Goal: Find specific fact: Find specific fact

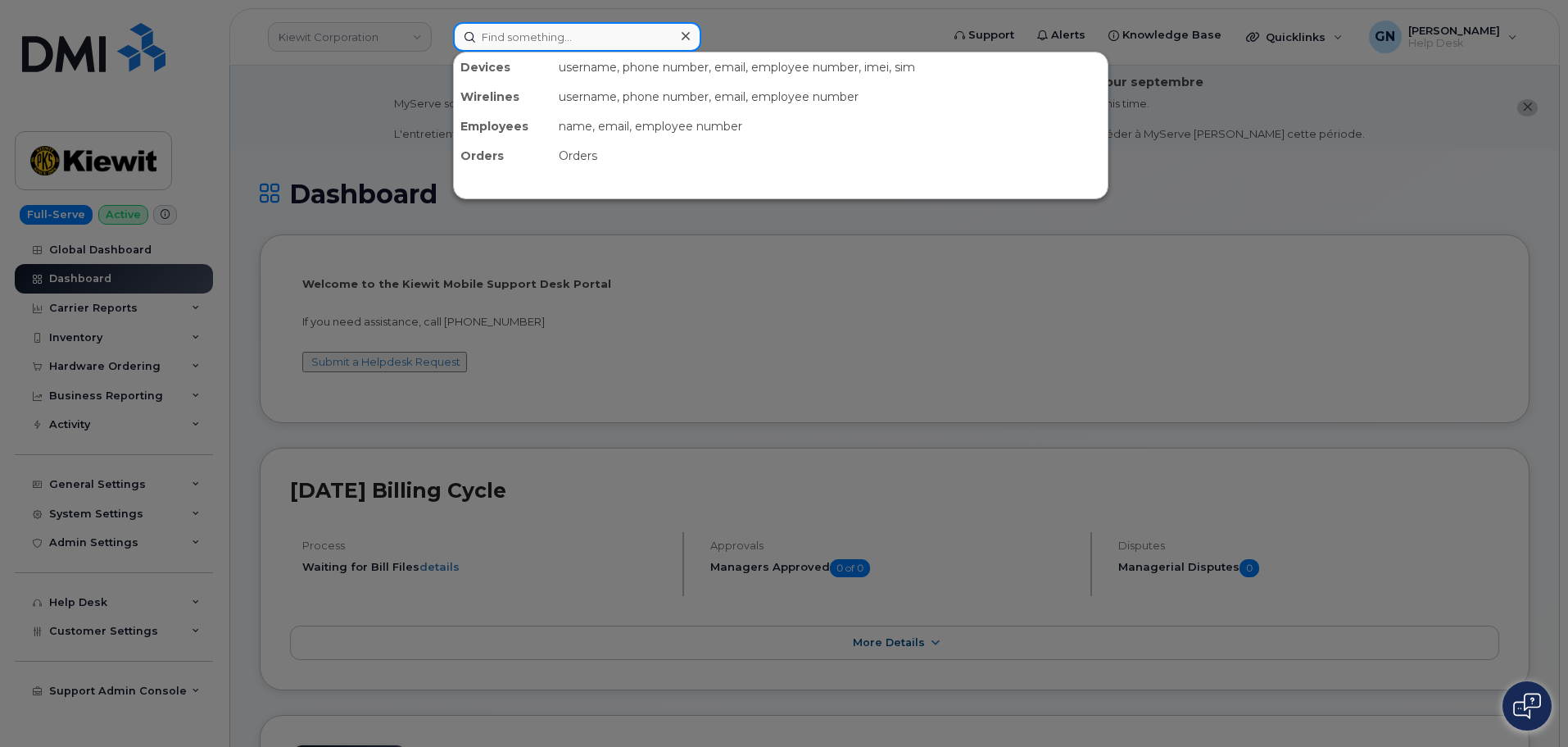
click at [513, 44] on input at bounding box center [577, 36] width 248 height 29
click at [544, 37] on input at bounding box center [577, 36] width 248 height 29
paste input "6616198646"
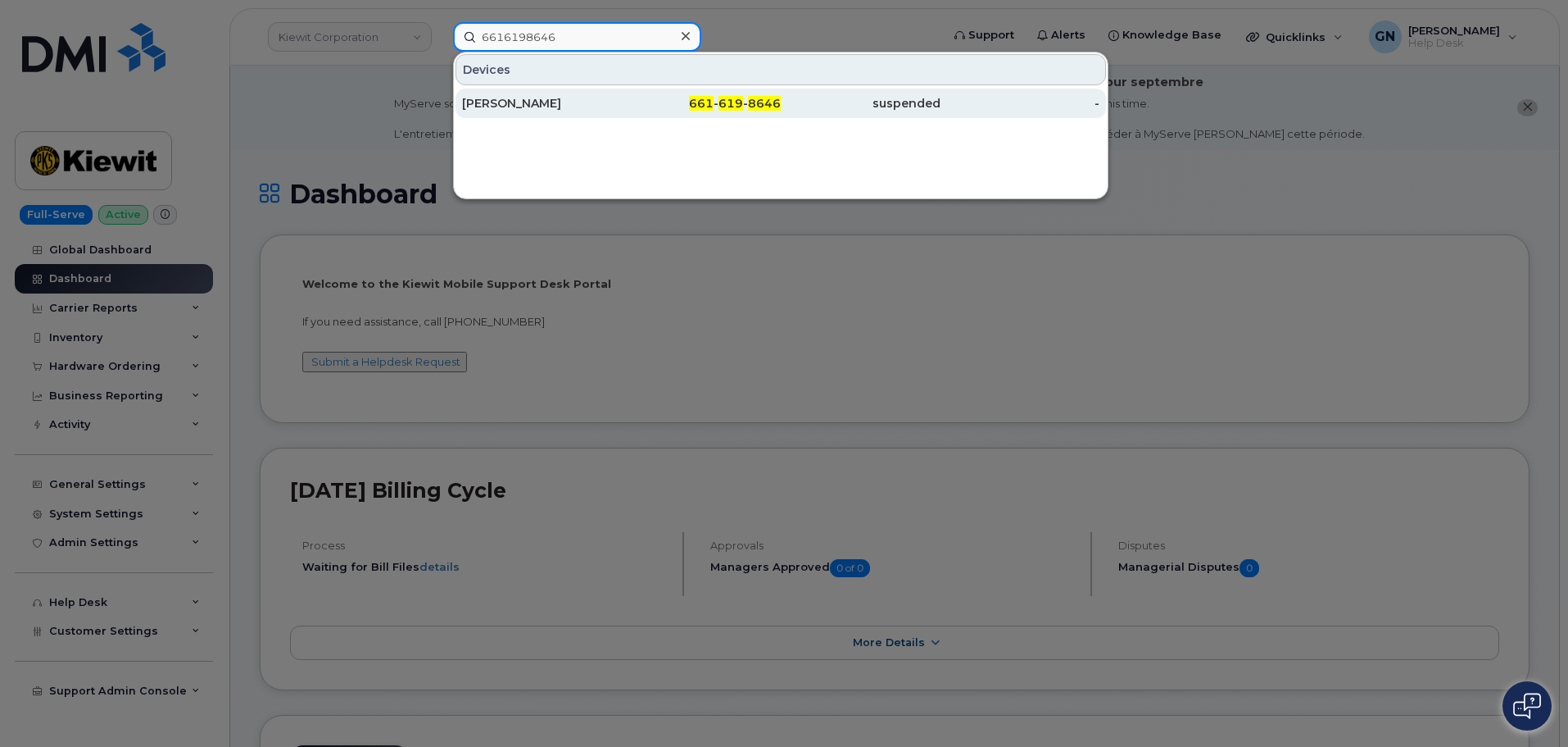
type input "6616198646"
click at [605, 103] on div "MIKE MAY" at bounding box center [542, 104] width 160 height 17
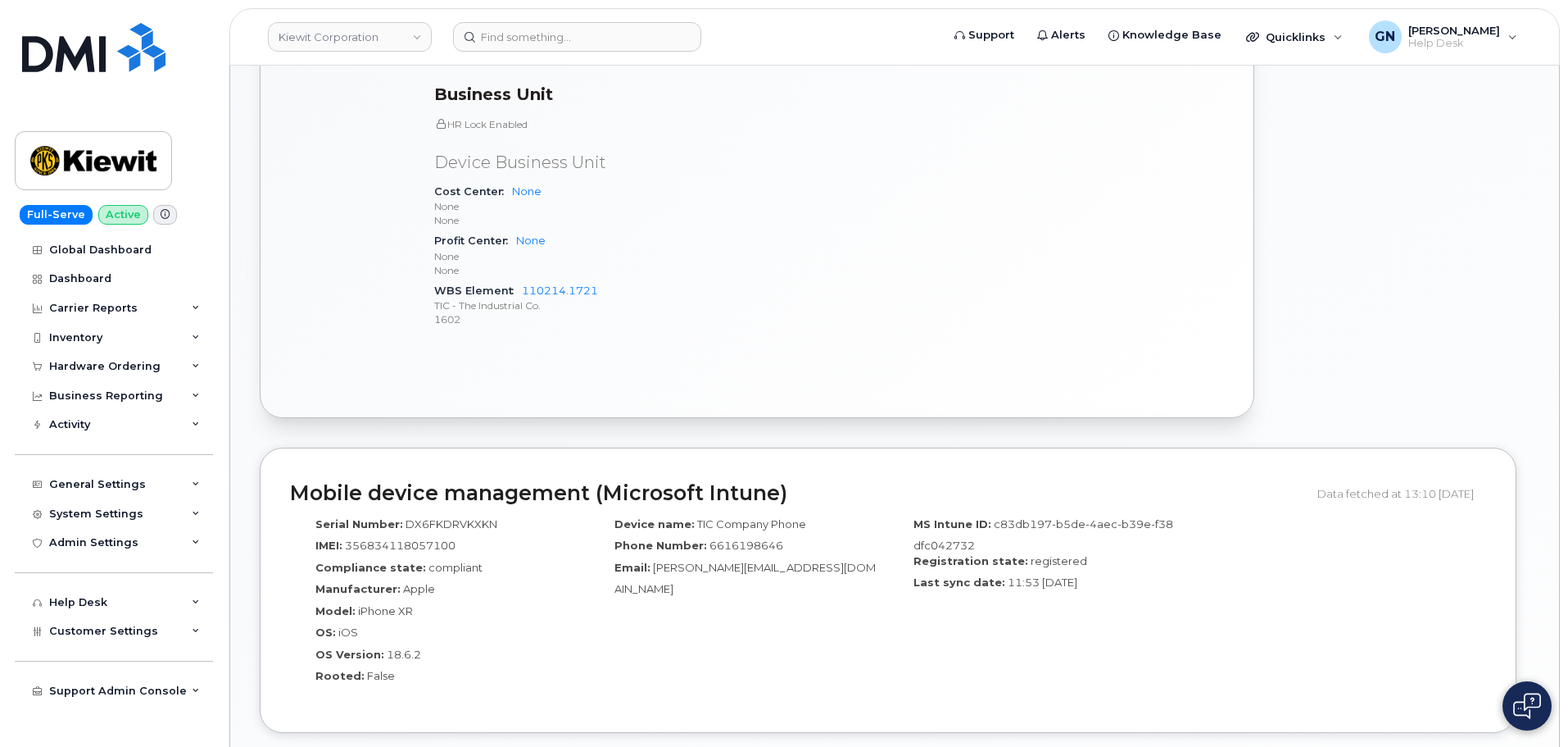
scroll to position [820, 0]
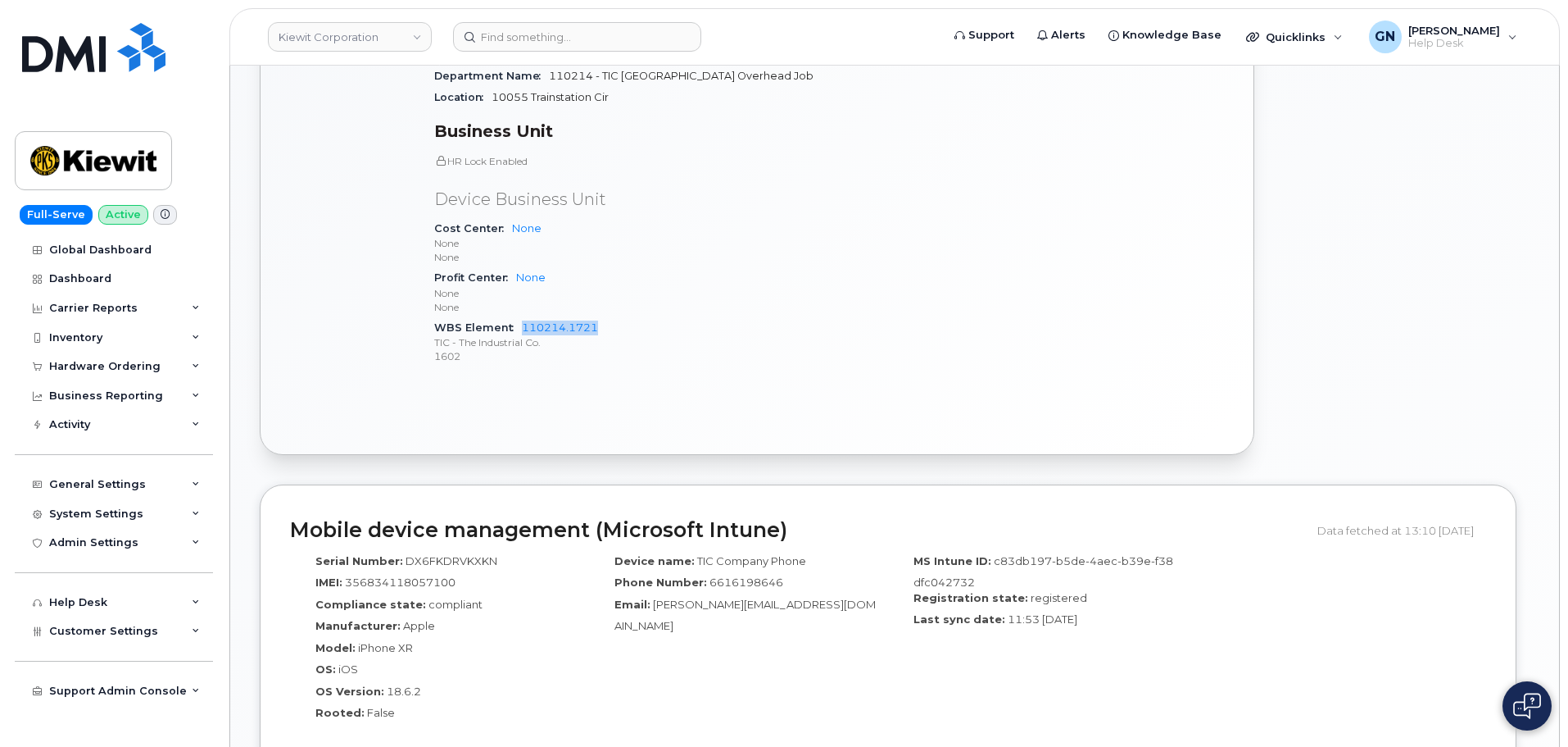
drag, startPoint x: 605, startPoint y: 325, endPoint x: 523, endPoint y: 320, distance: 82.2
click at [523, 320] on div "WBS Element 110214.1721 TIC - The Industrial Co. 1602" at bounding box center [626, 342] width 386 height 50
copy link "110214.1721"
click at [117, 480] on div "General Settings" at bounding box center [98, 484] width 97 height 13
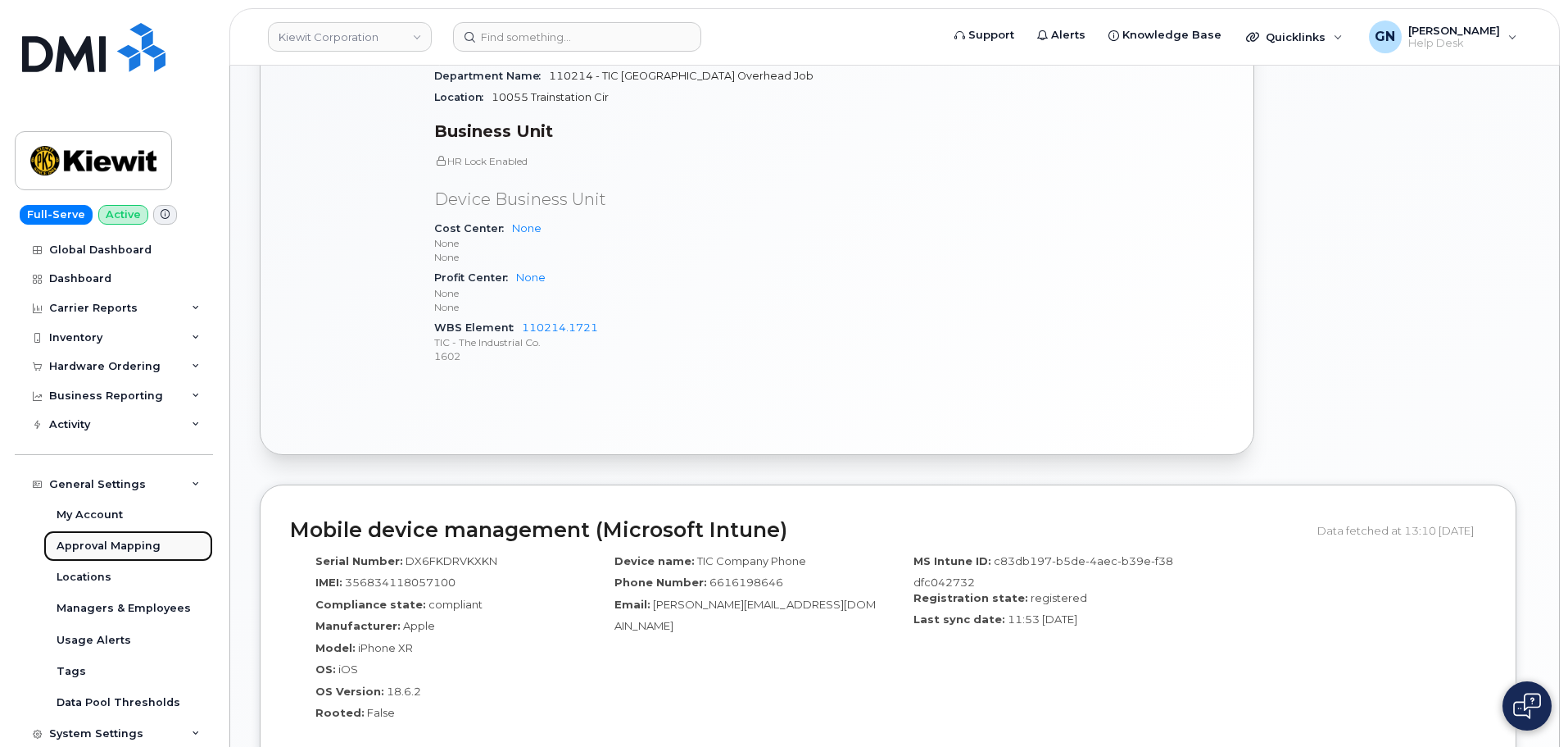
click at [118, 541] on div "Approval Mapping" at bounding box center [109, 546] width 104 height 15
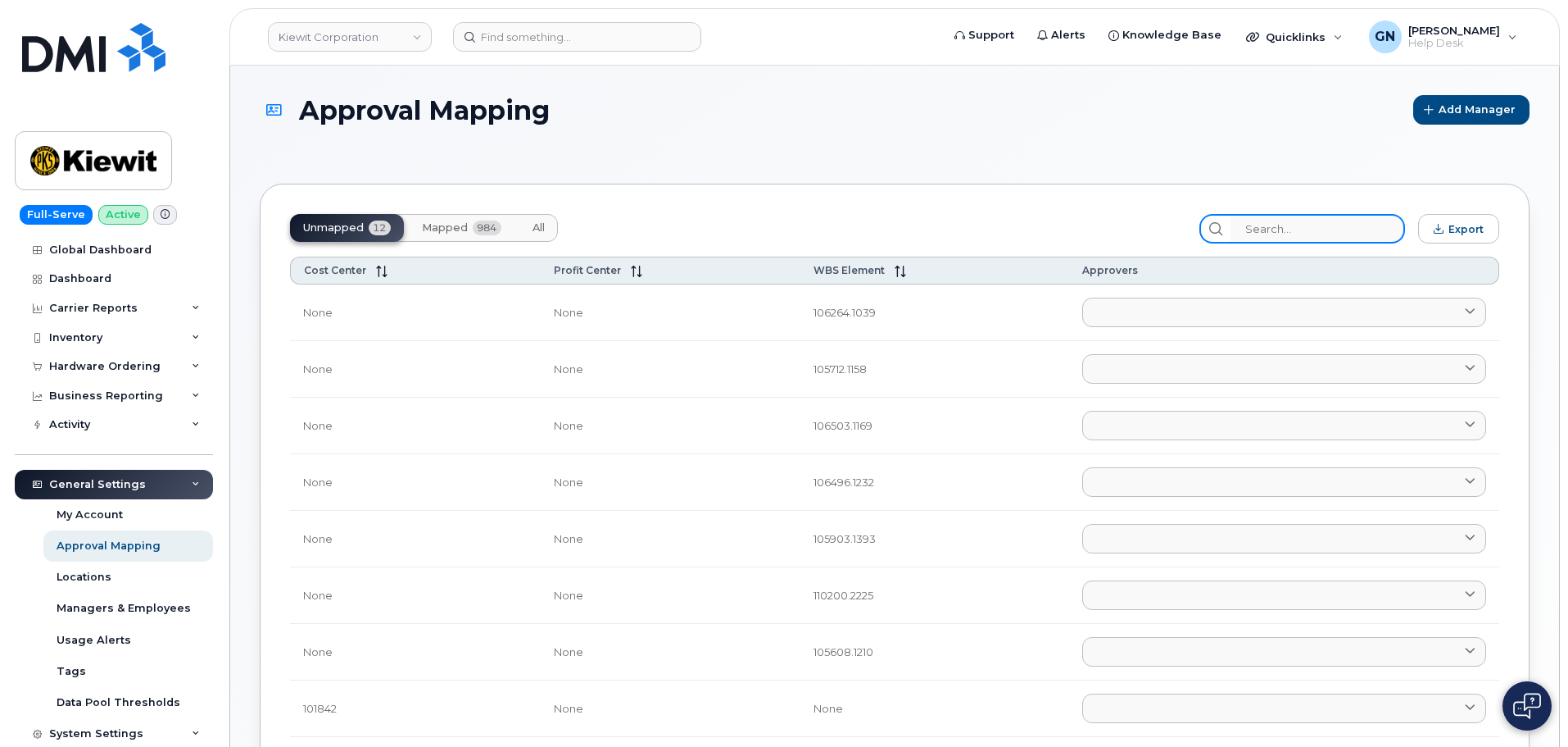
click at [1320, 227] on input "search" at bounding box center [1318, 228] width 175 height 29
paste input "110214.1721"
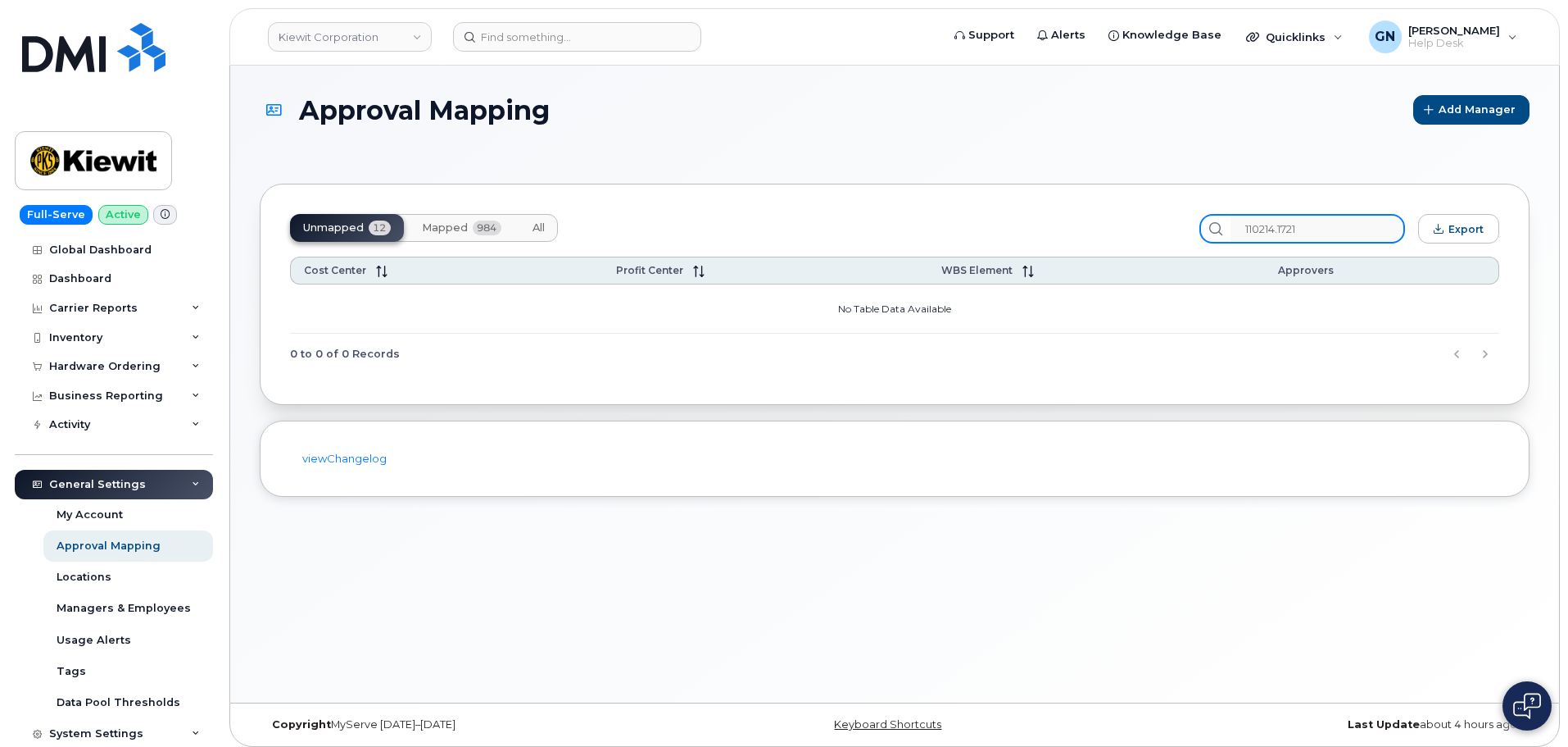
type input "110214.1721"
click at [542, 230] on span "All" at bounding box center [539, 228] width 13 height 13
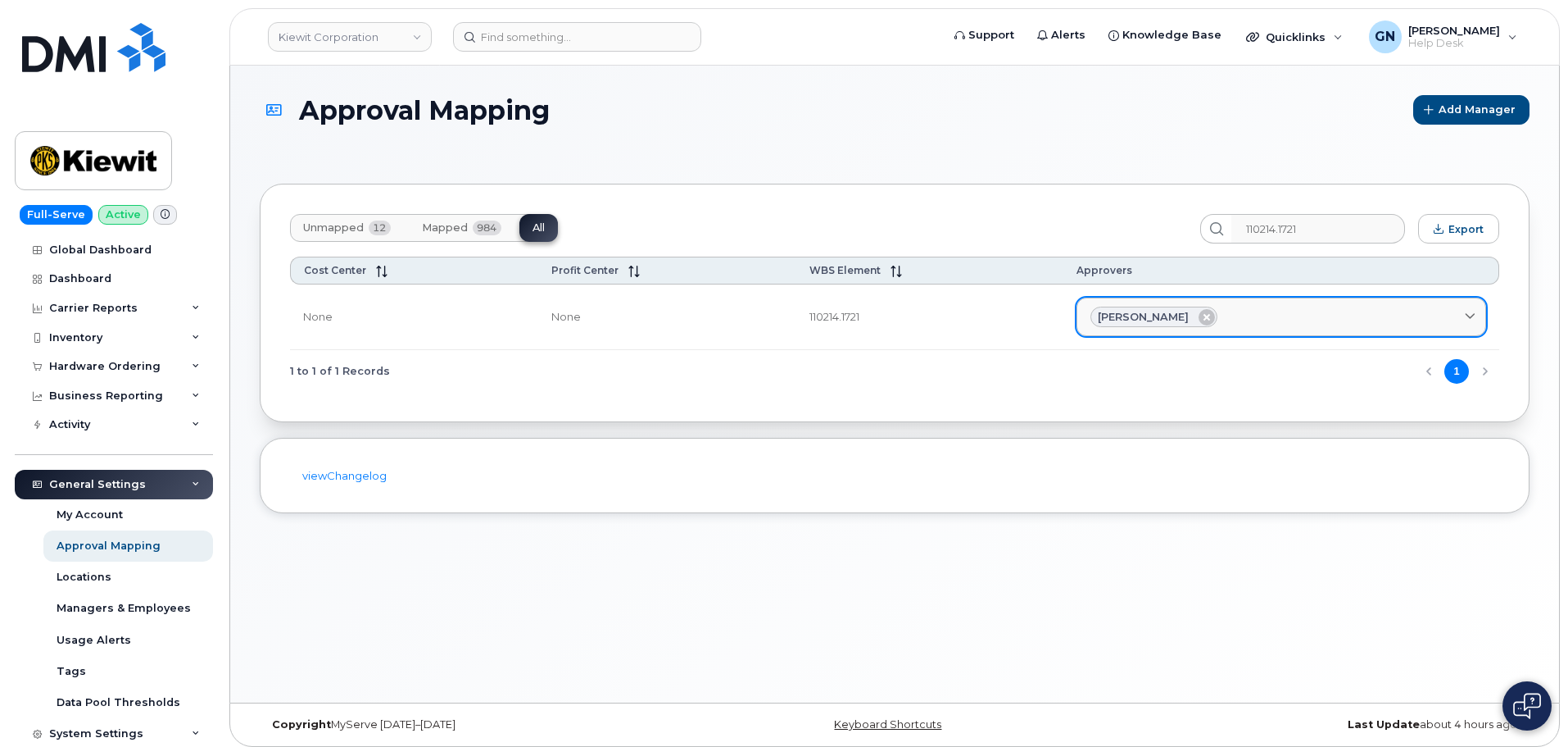
click at [1129, 319] on span "Kristine Revier" at bounding box center [1143, 316] width 91 height 16
click at [1168, 318] on span "Kristine Revier" at bounding box center [1143, 316] width 91 height 16
click at [1394, 320] on div "Kristine Revier" at bounding box center [1281, 316] width 382 height 21
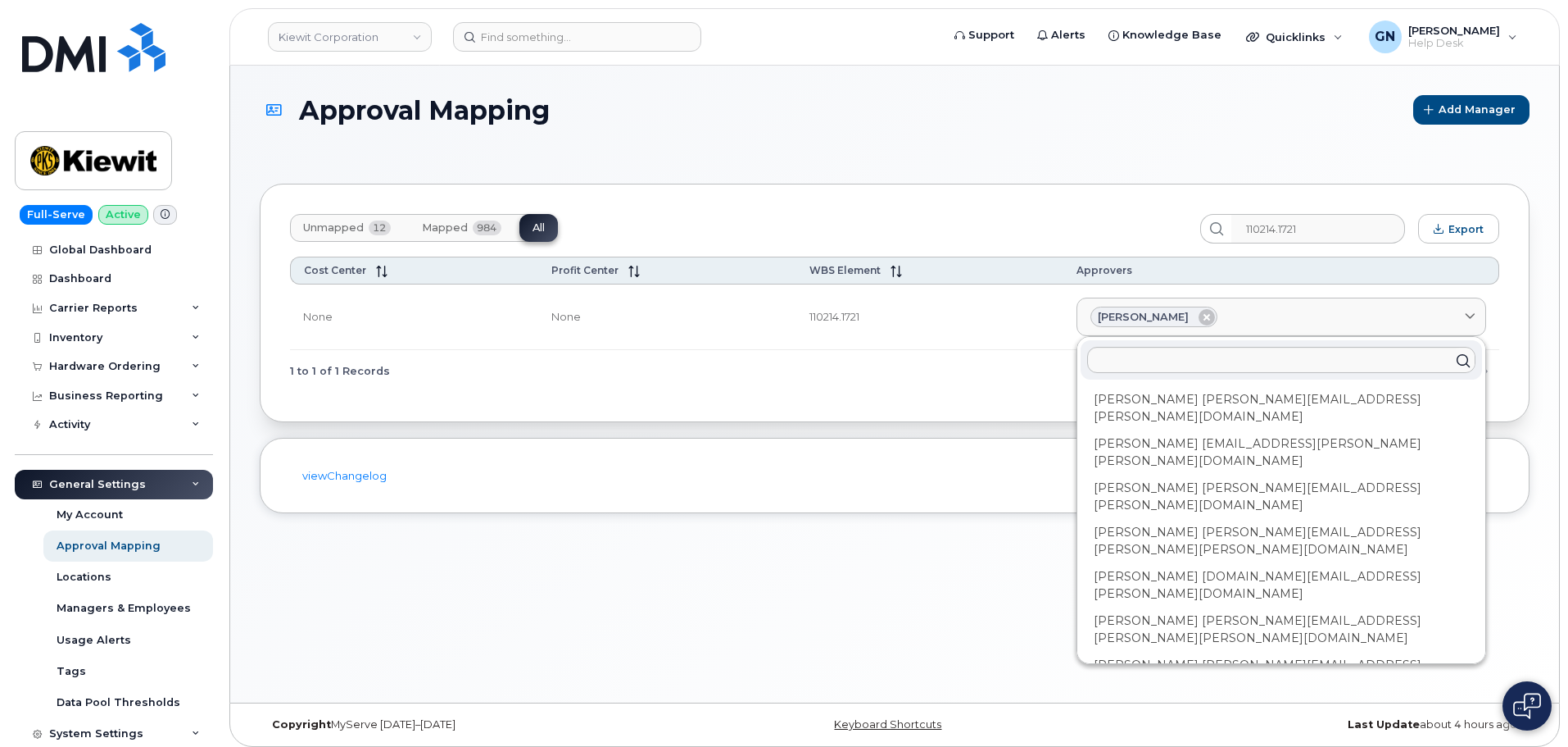
click at [1004, 345] on td "110214.1721" at bounding box center [929, 317] width 267 height 66
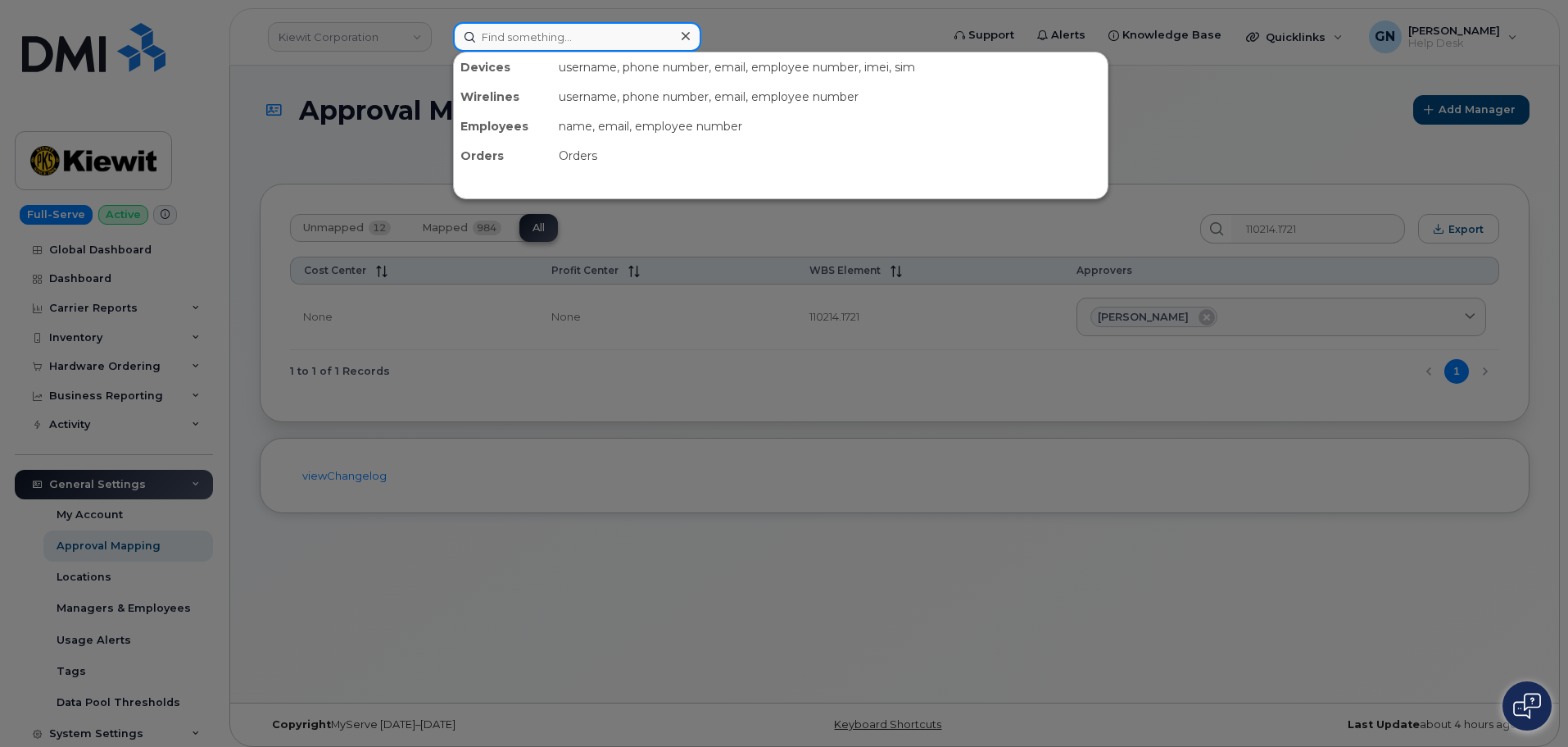
click at [544, 41] on input at bounding box center [577, 36] width 248 height 29
paste input "Kristine Revier"
type input "Kristine Revier"
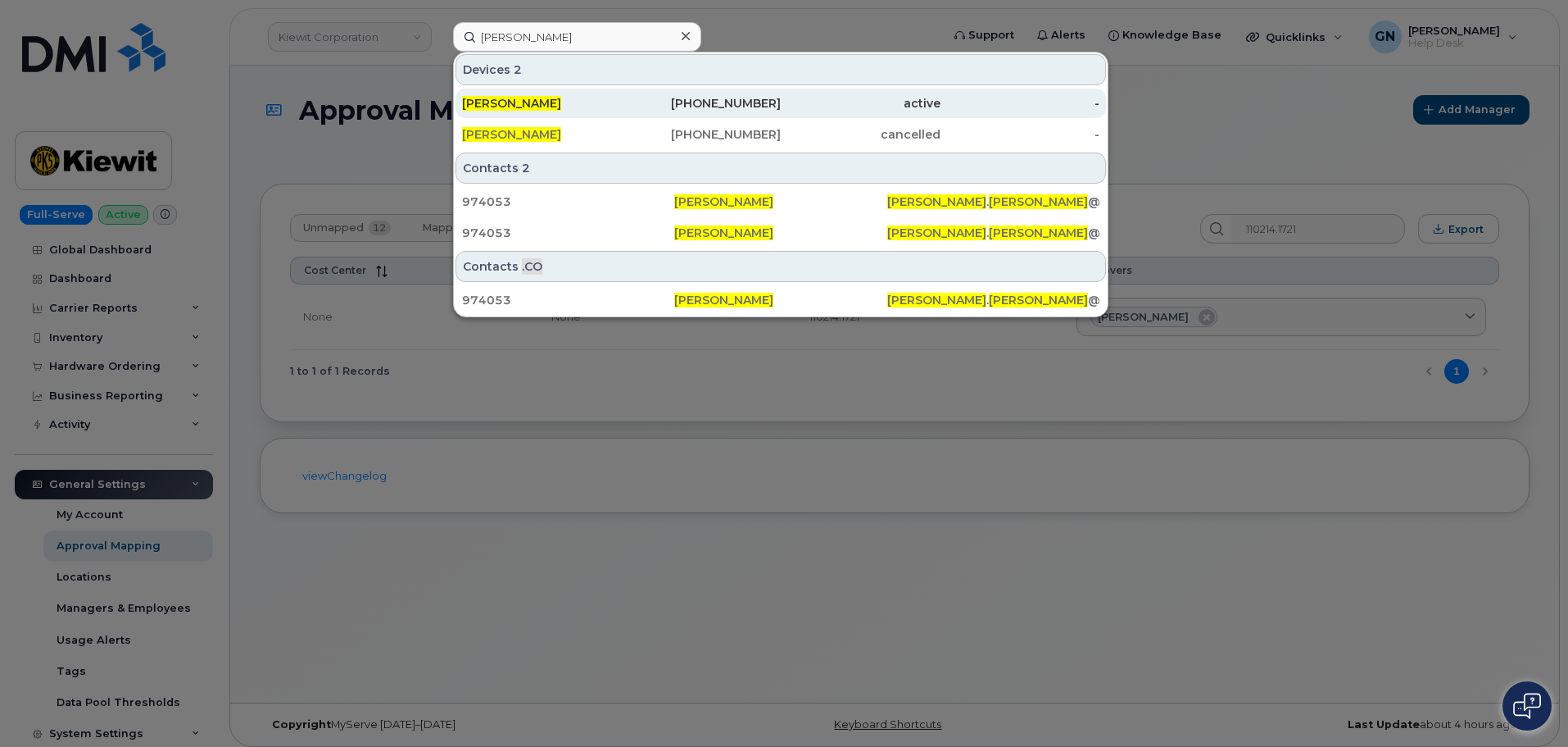
click at [595, 113] on div "KRISTINE REVIER" at bounding box center [542, 103] width 160 height 29
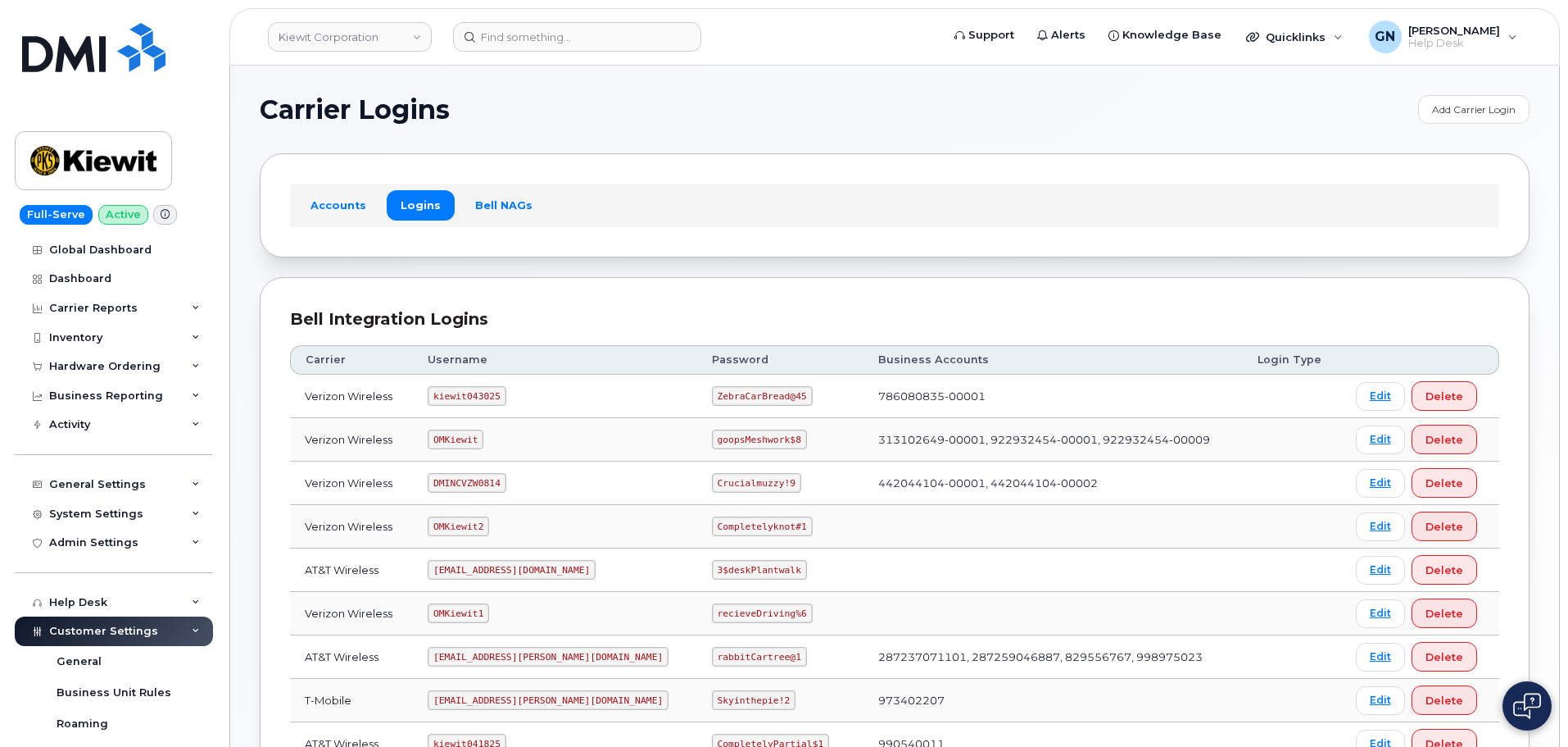
click at [484, 392] on code "kiewit043025" at bounding box center [466, 396] width 78 height 20
copy code "kiewit043025"
click at [712, 393] on code "ZebraCarBread@45" at bounding box center [762, 396] width 101 height 20
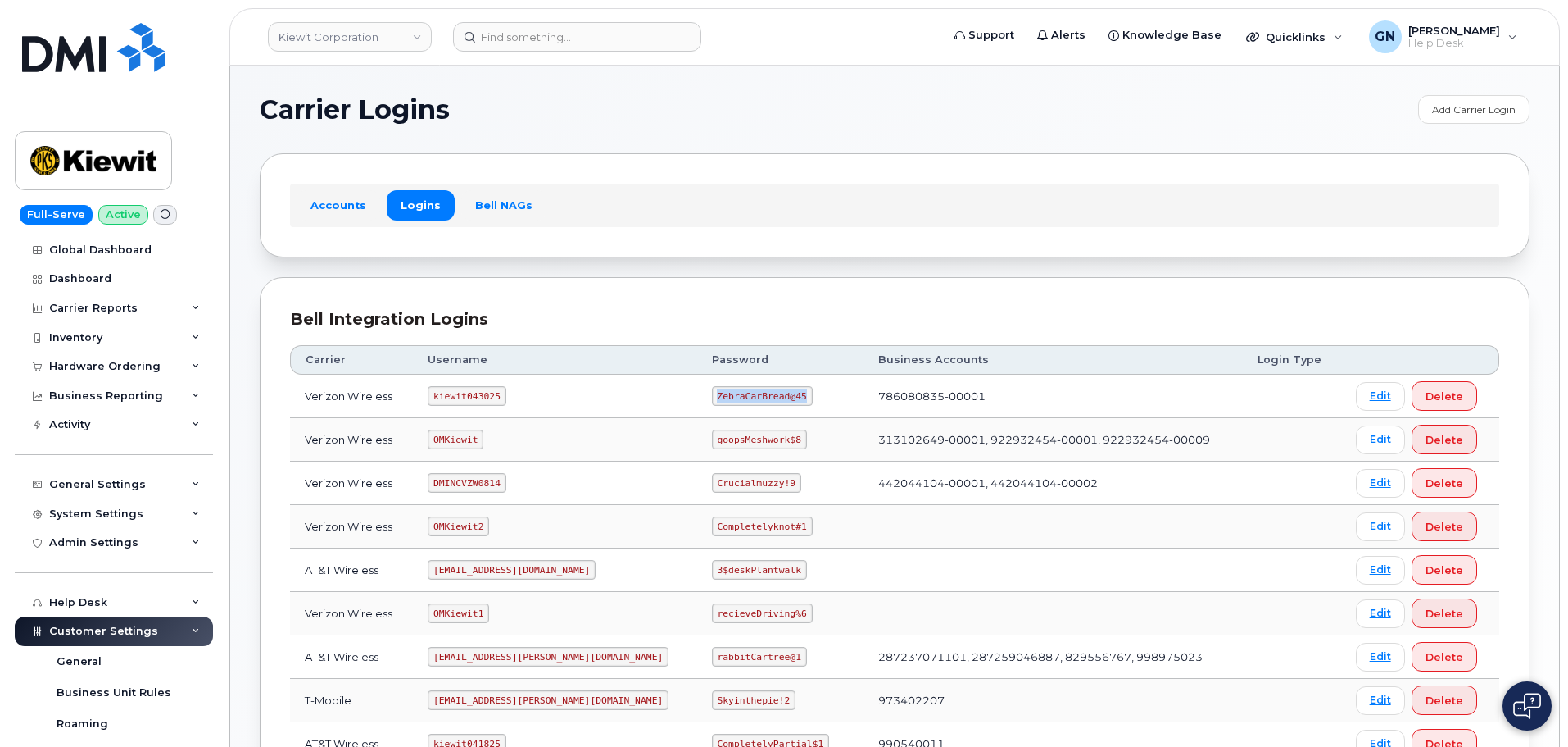
click at [712, 393] on code "ZebraCarBread@45" at bounding box center [762, 396] width 101 height 20
copy code "ZebraCarBread@45"
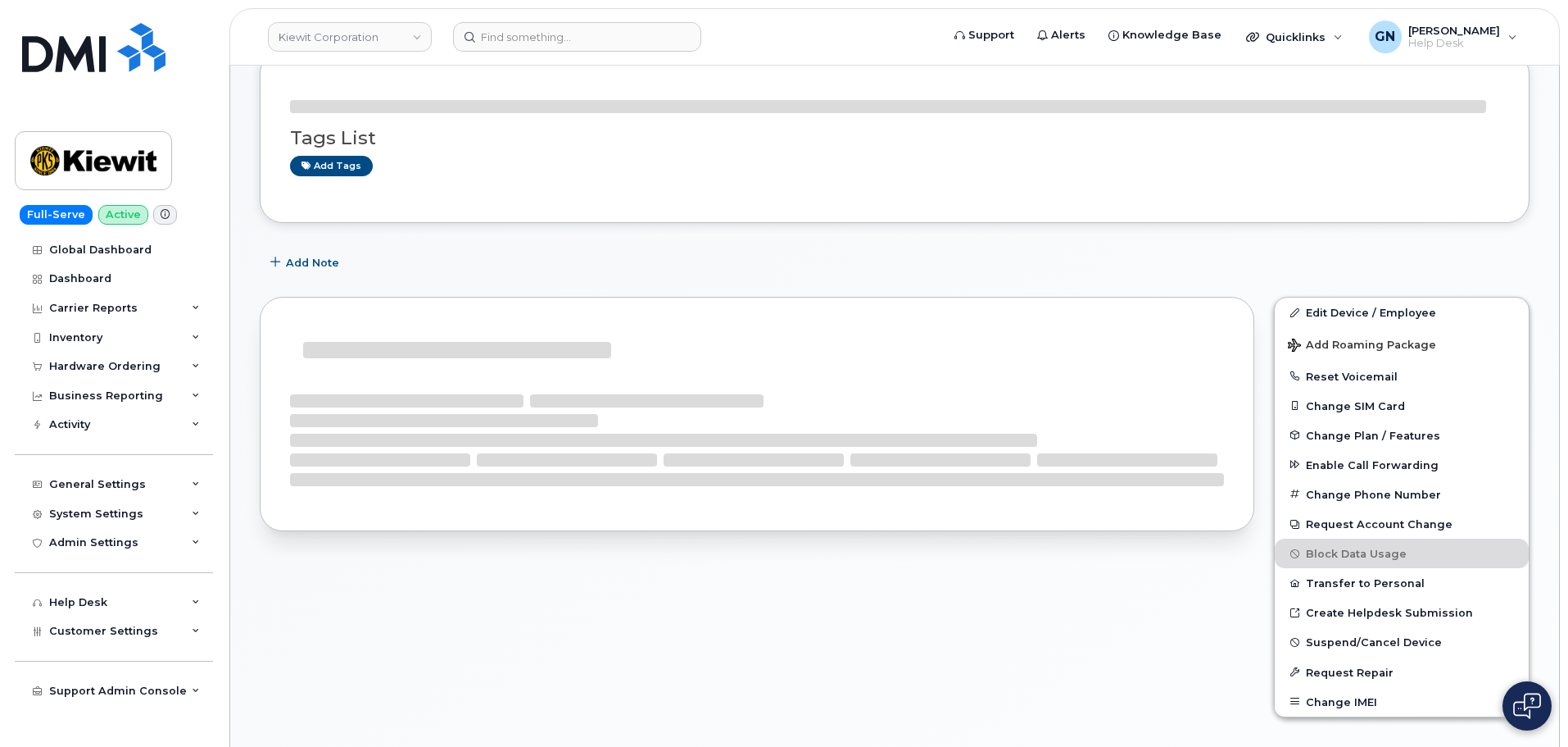
scroll to position [410, 0]
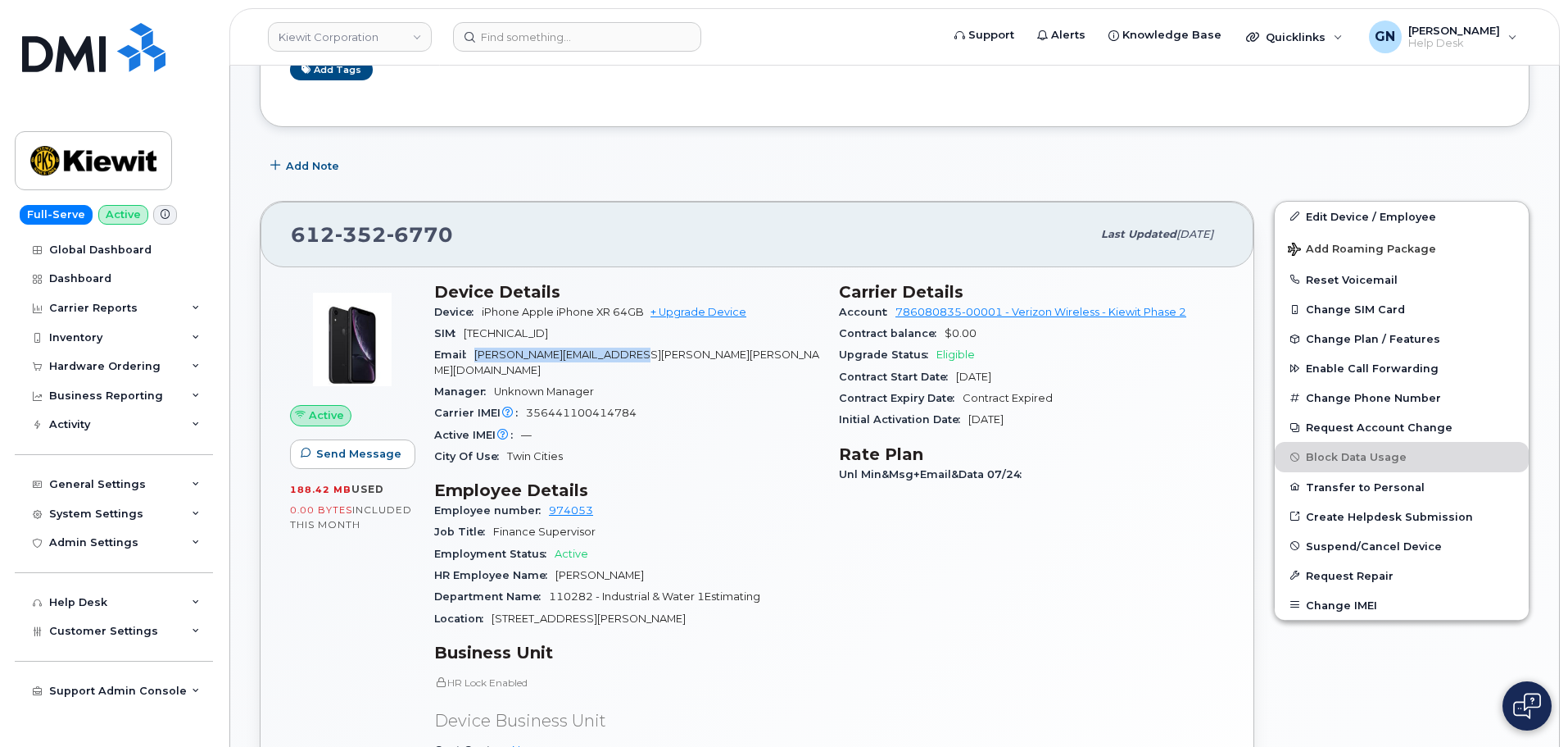
drag, startPoint x: 651, startPoint y: 354, endPoint x: 480, endPoint y: 347, distance: 171.1
click at [480, 347] on div "Email [PERSON_NAME][EMAIL_ADDRESS][PERSON_NAME][PERSON_NAME][DOMAIN_NAME]" at bounding box center [626, 363] width 386 height 37
copy span "[PERSON_NAME][EMAIL_ADDRESS][PERSON_NAME][PERSON_NAME][DOMAIN_NAME]"
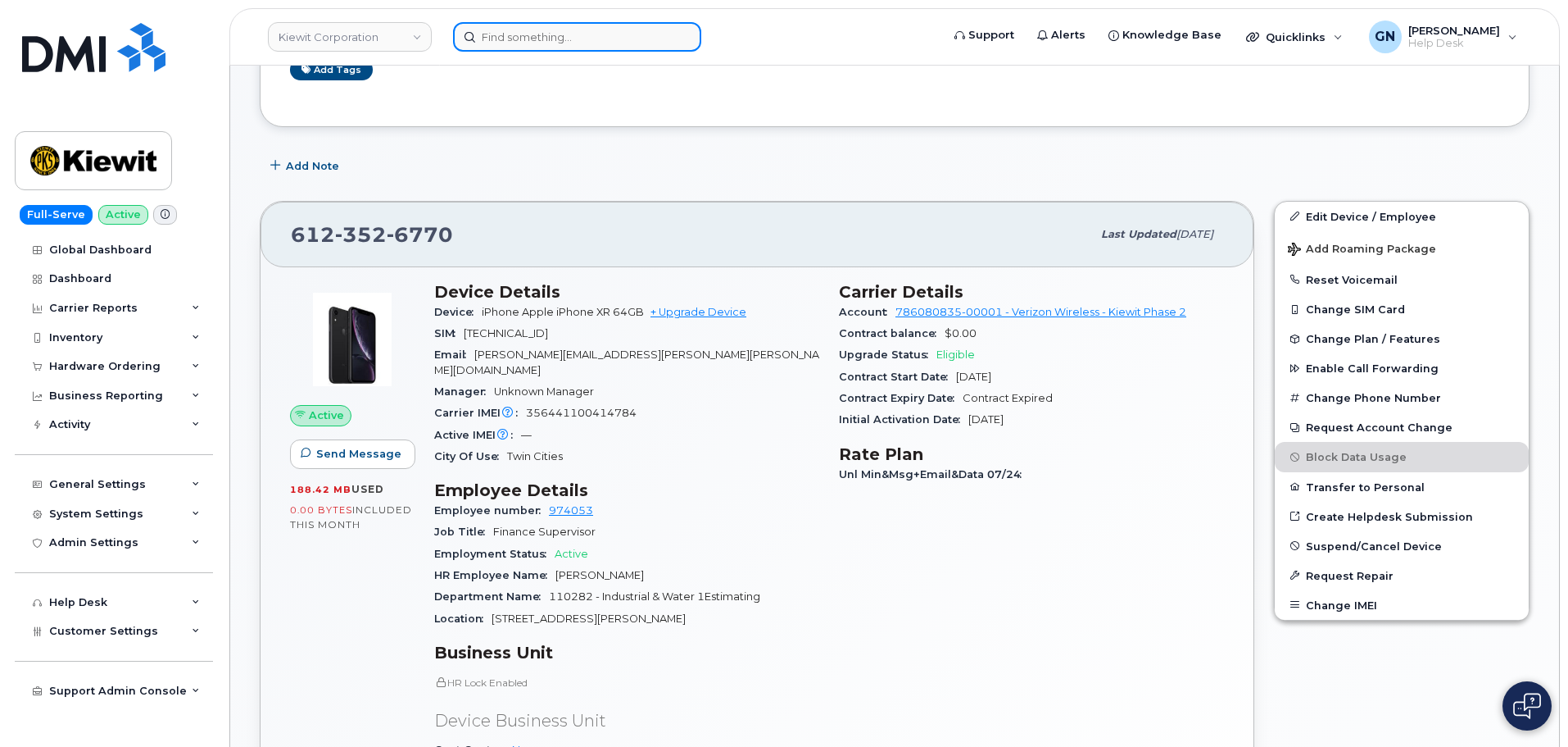
click at [548, 49] on input at bounding box center [577, 36] width 248 height 29
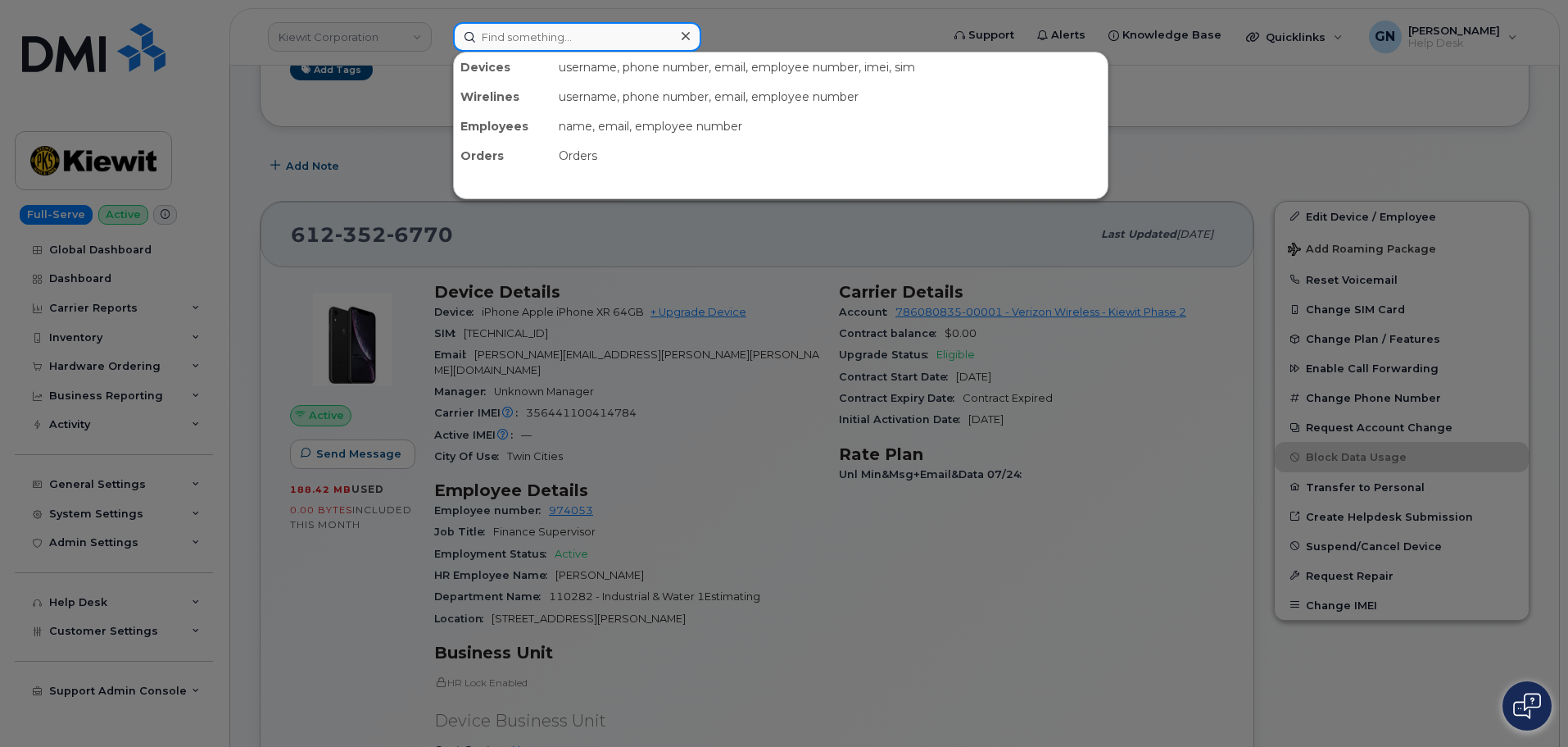
paste input "3125903459"
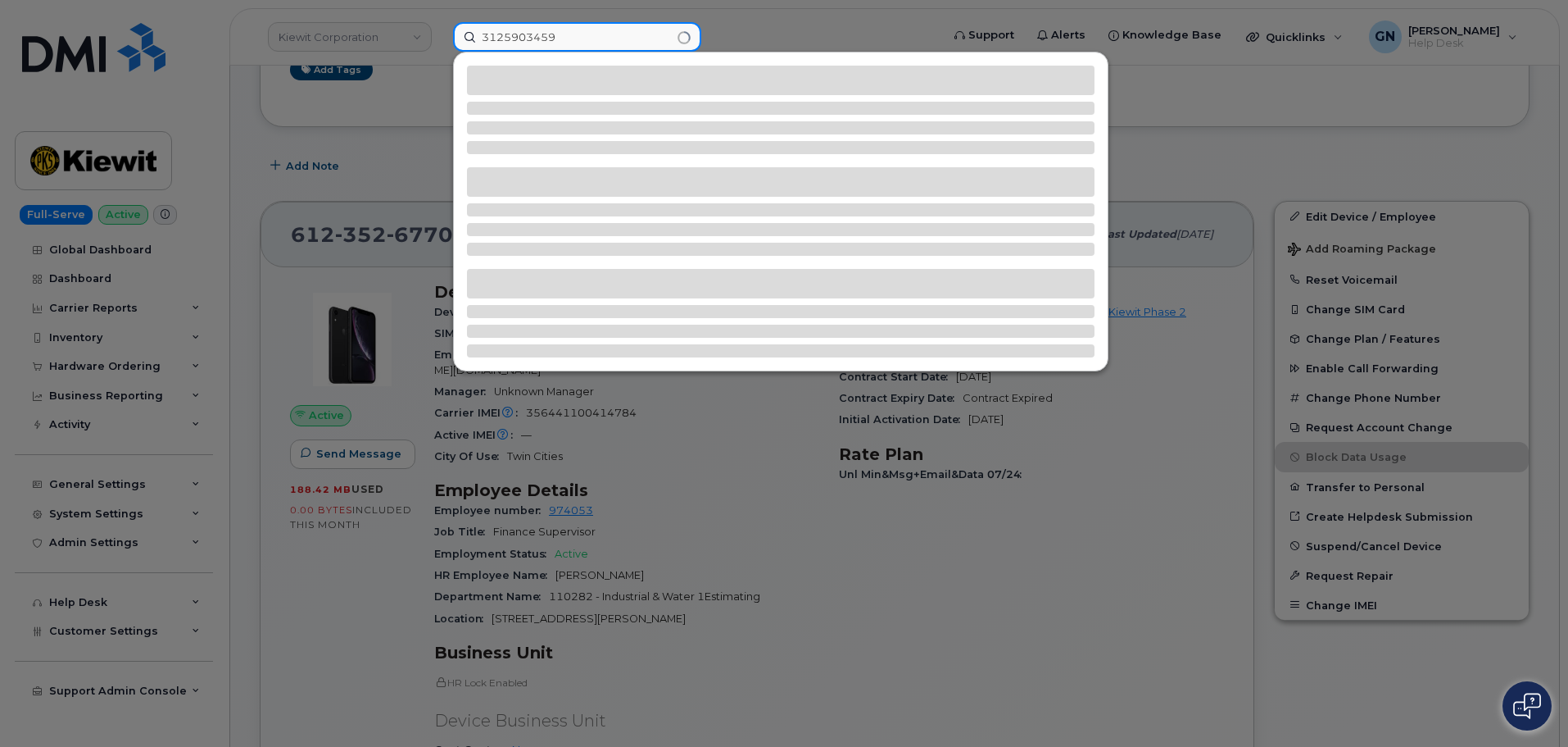
type input "3125903459"
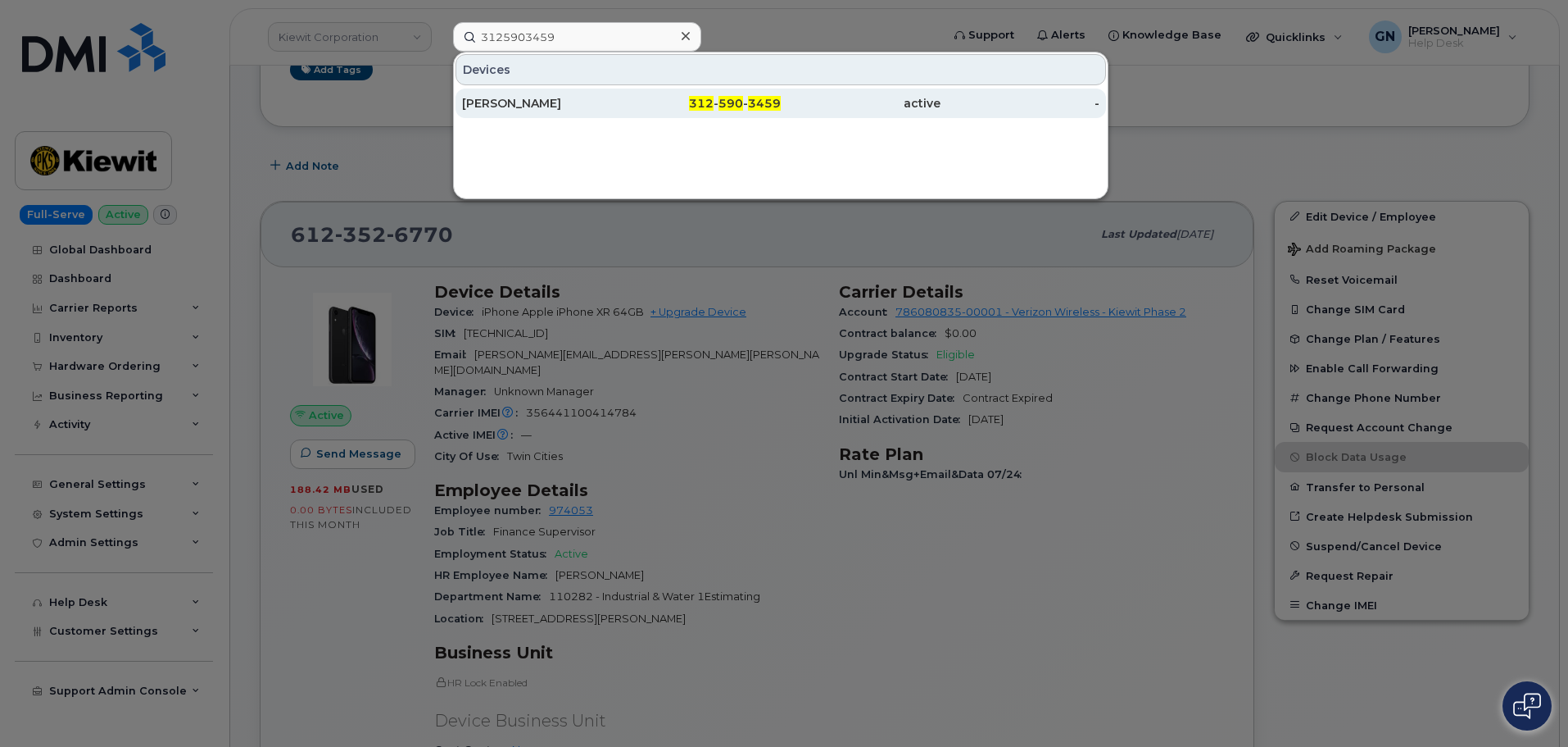
click at [683, 102] on div "312 - 590 - 3459" at bounding box center [702, 104] width 160 height 17
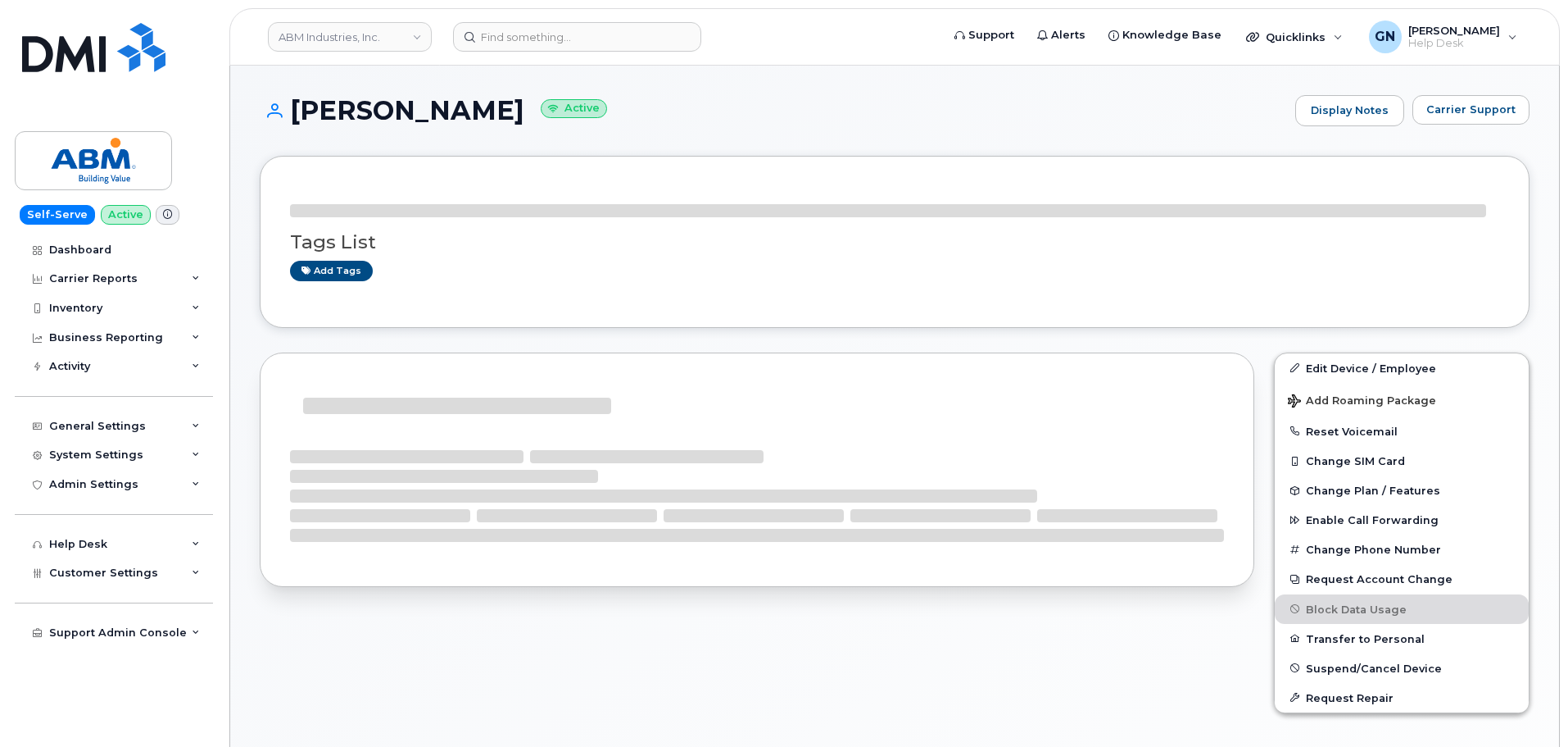
click at [365, 105] on h1 "CHERYL MORLER Active" at bounding box center [774, 110] width 1028 height 28
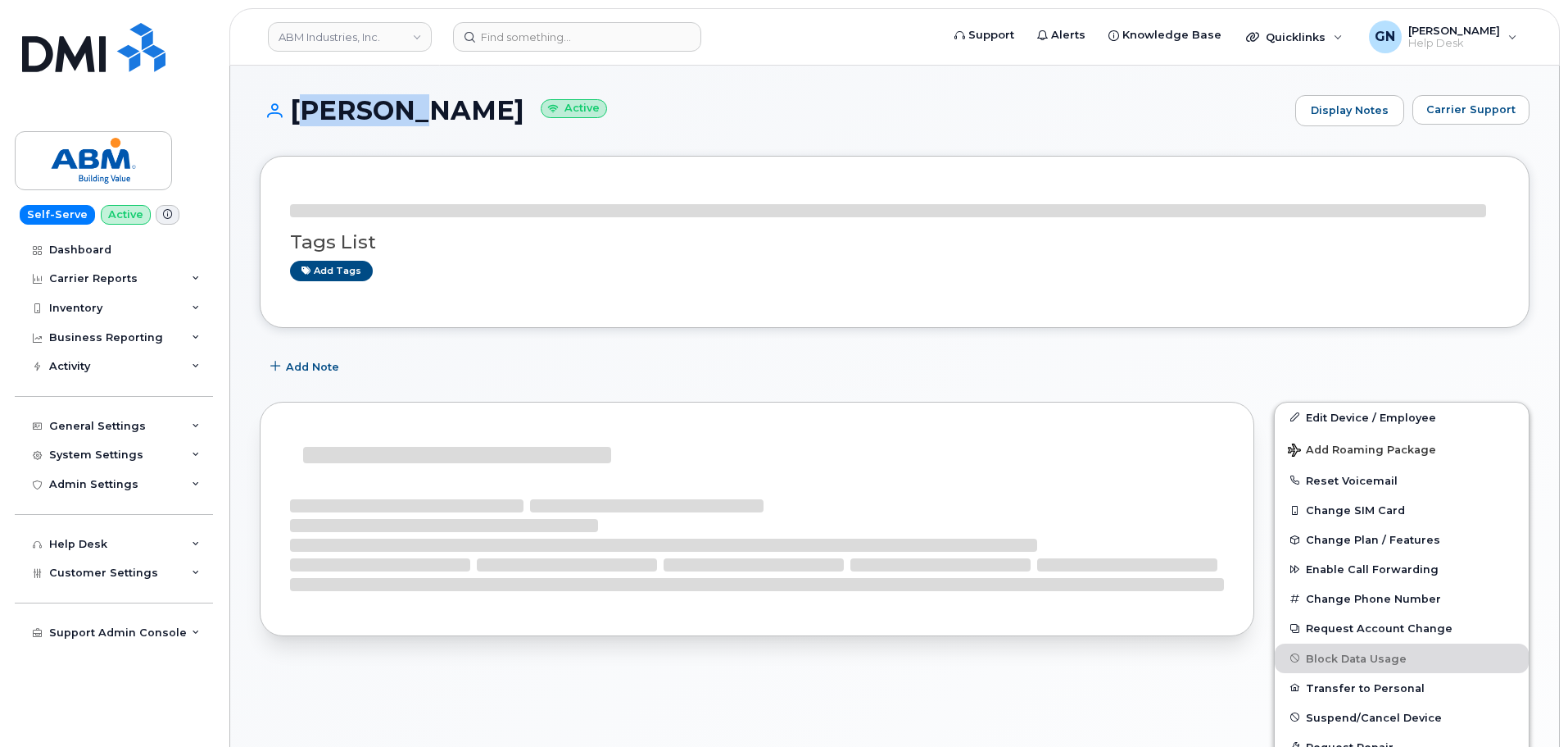
click at [365, 105] on h1 "CHERYL MORLER Active" at bounding box center [774, 110] width 1028 height 28
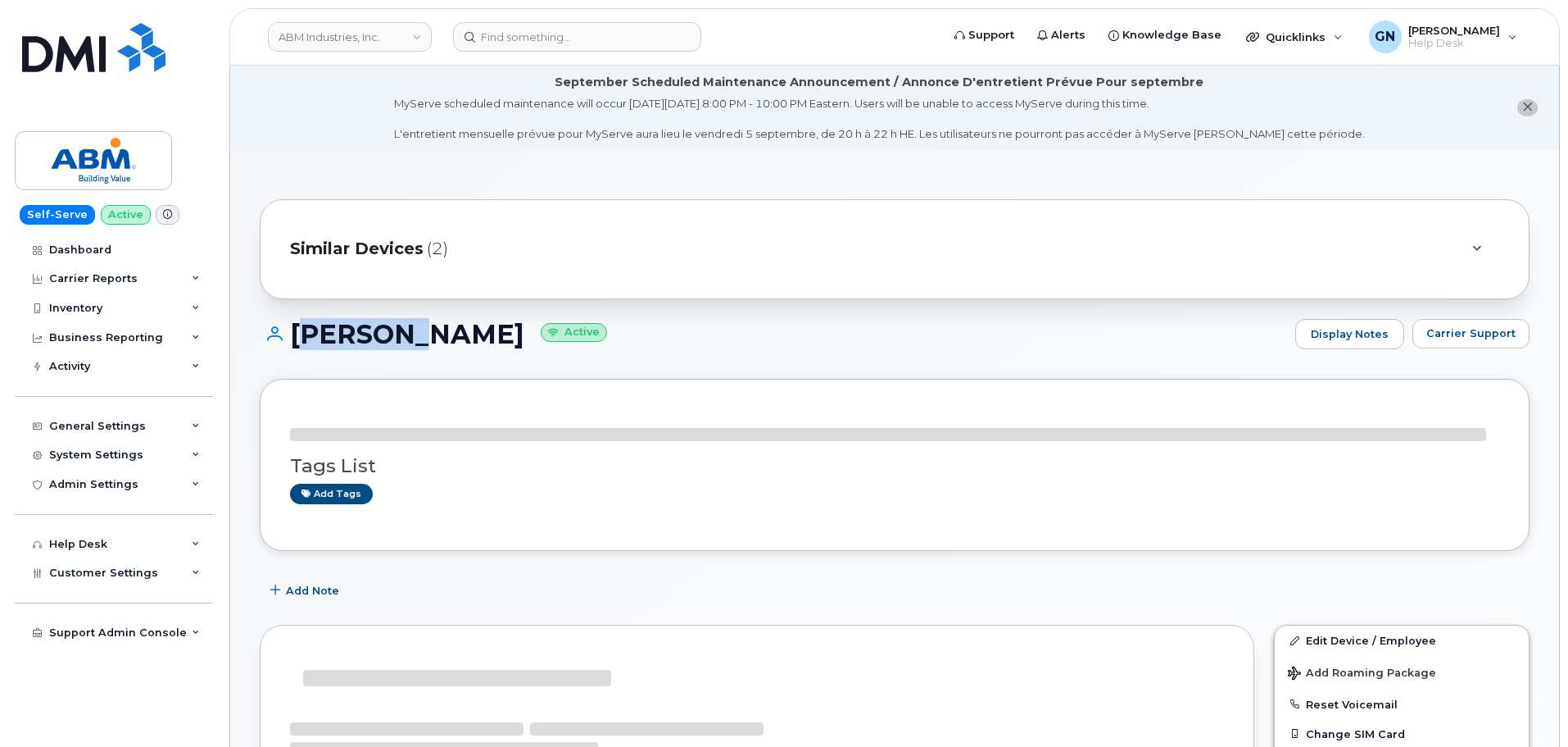
copy h1 "CHERYL"
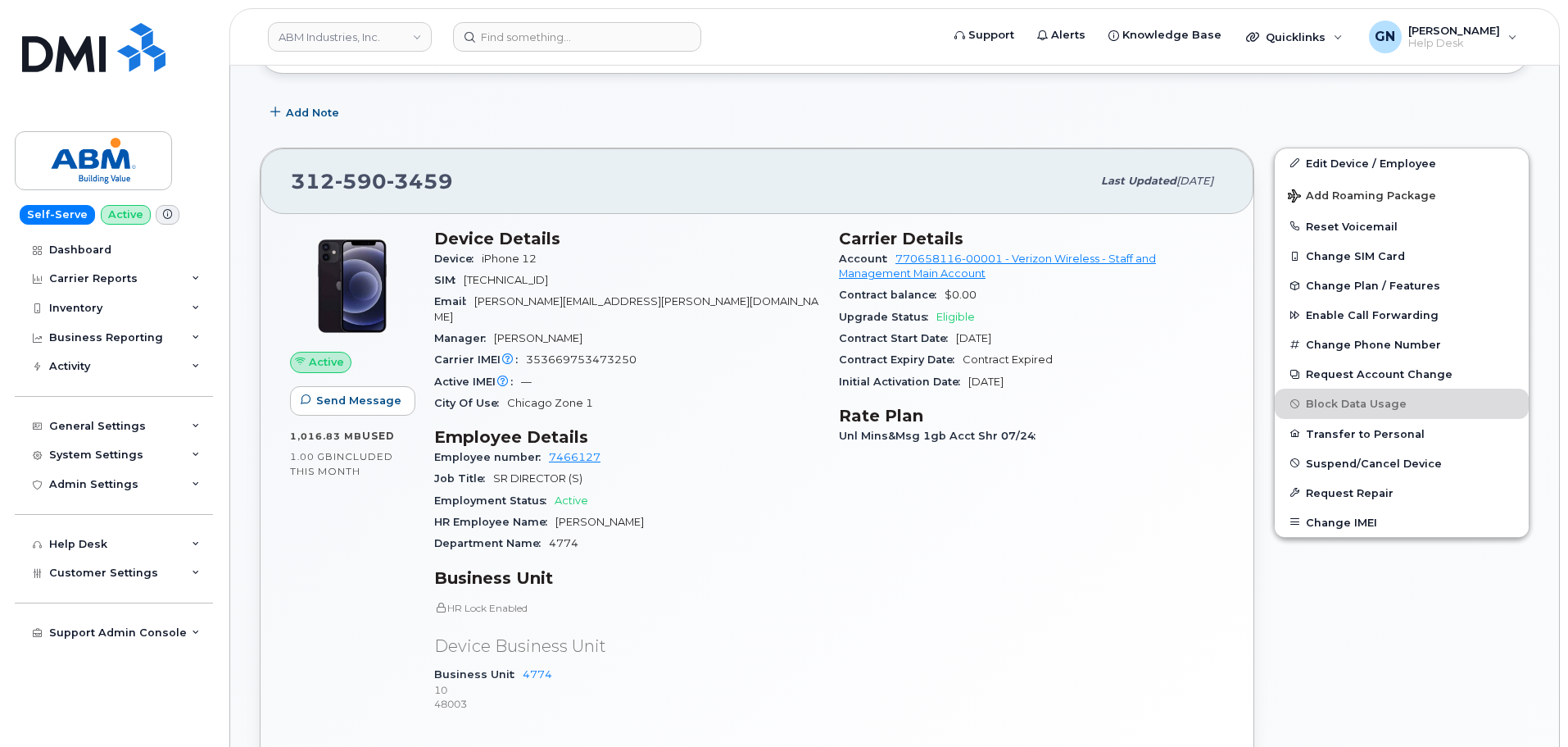
scroll to position [492, 0]
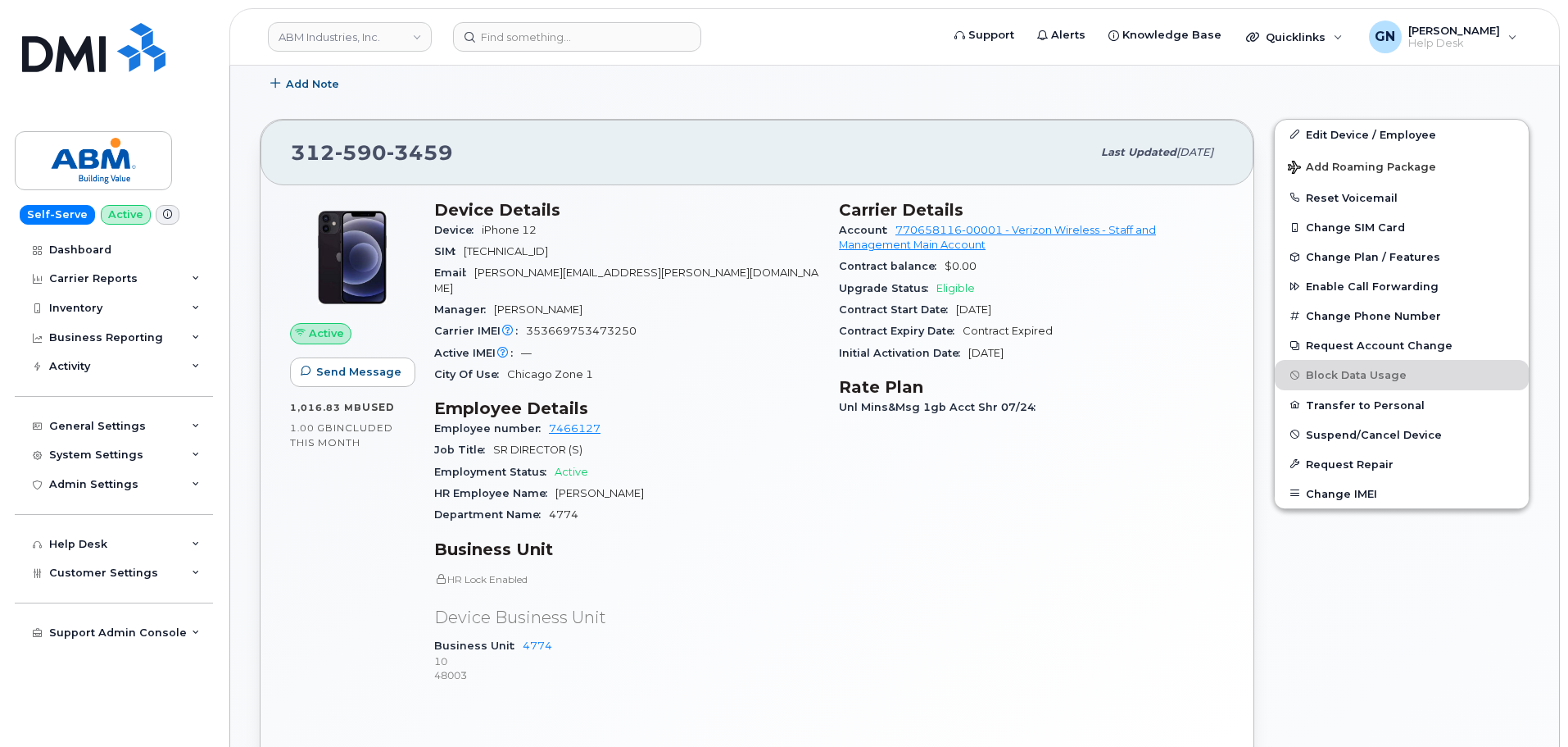
click at [587, 325] on span "353669753473250" at bounding box center [581, 330] width 110 height 13
copy span "353669753473250"
drag, startPoint x: 151, startPoint y: 151, endPoint x: 175, endPoint y: 137, distance: 27.8
click at [151, 151] on img at bounding box center [93, 161] width 126 height 48
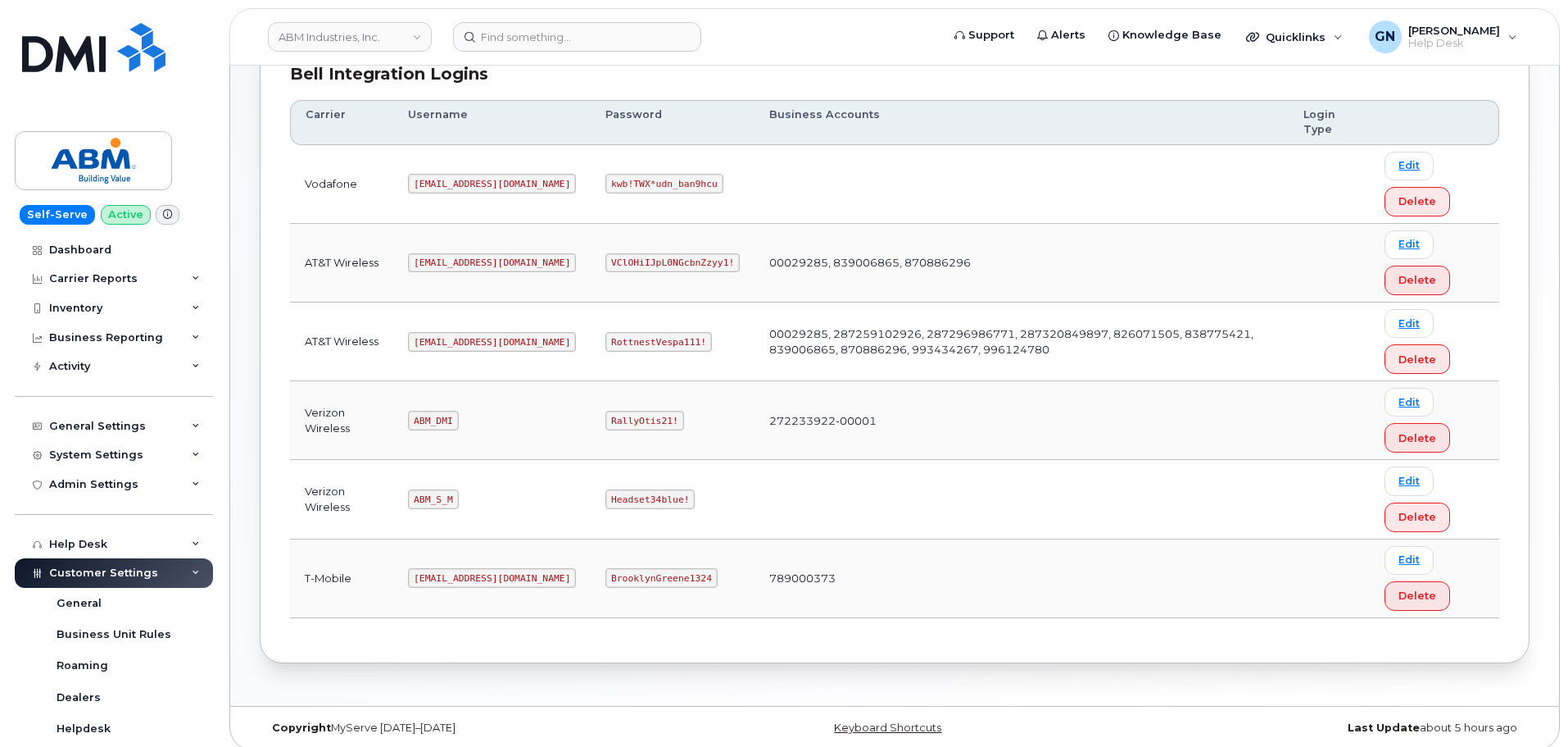
scroll to position [246, 0]
click at [439, 501] on code "ABM_S_M" at bounding box center [433, 499] width 50 height 20
click at [439, 500] on code "ABM_S_M" at bounding box center [433, 499] width 50 height 20
copy code "ABM_S_M"
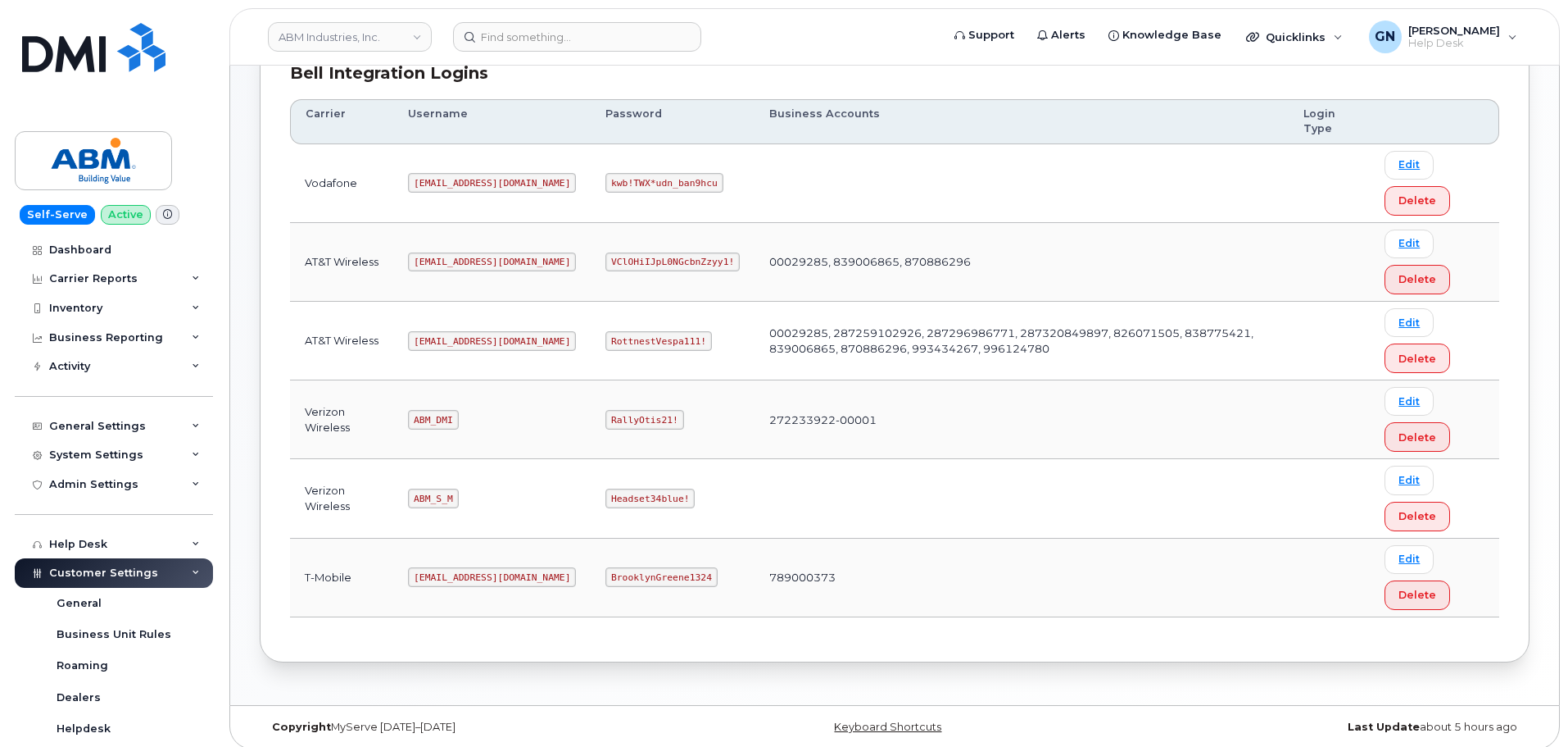
click at [610, 494] on code "Headset34blue!" at bounding box center [650, 499] width 89 height 20
copy code "Headset34blue!"
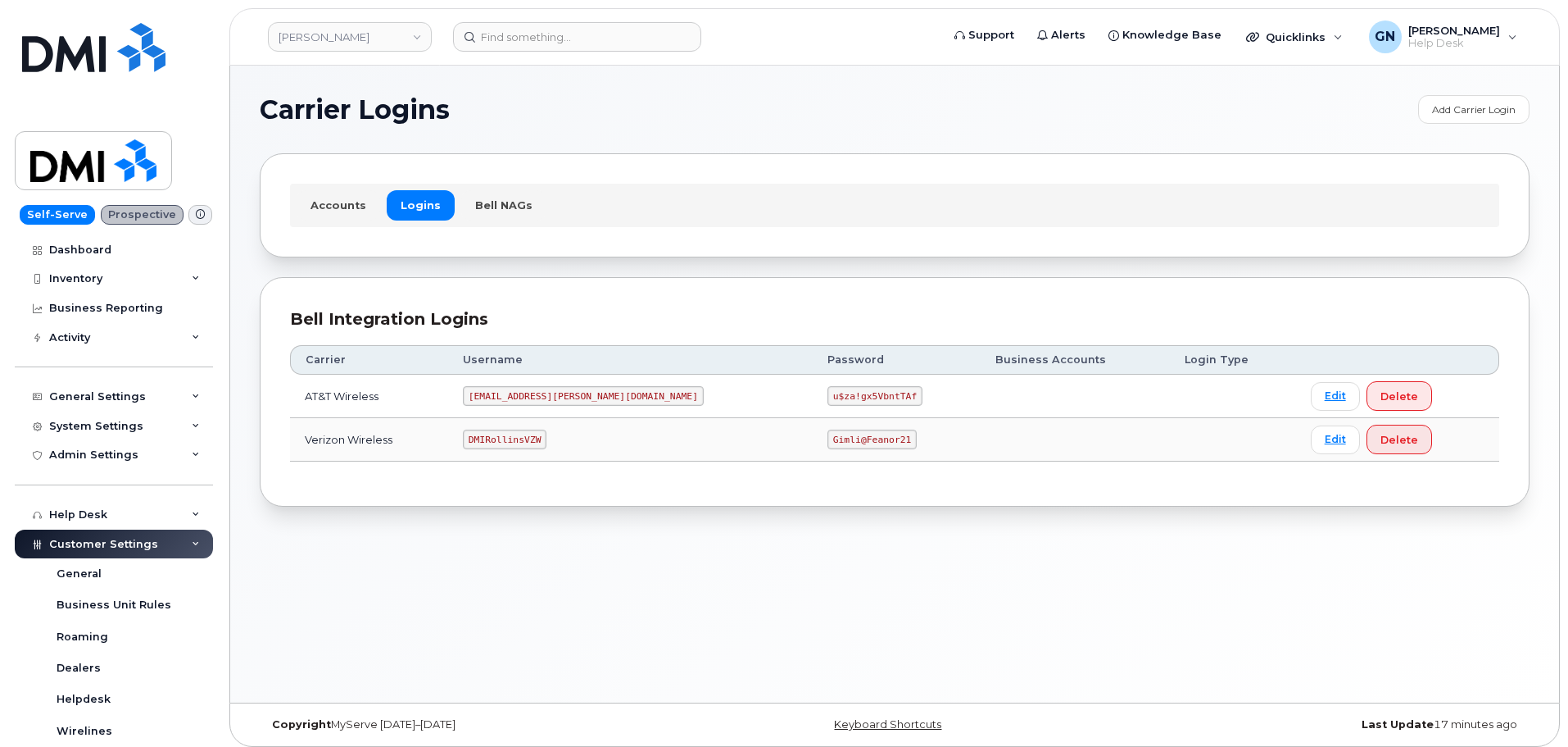
click at [556, 397] on code "[EMAIL_ADDRESS][PERSON_NAME][DOMAIN_NAME]" at bounding box center [584, 396] width 241 height 20
copy code "[EMAIL_ADDRESS][PERSON_NAME][DOMAIN_NAME]"
click at [828, 396] on code "u$za!gx5VbntTAf" at bounding box center [876, 396] width 95 height 20
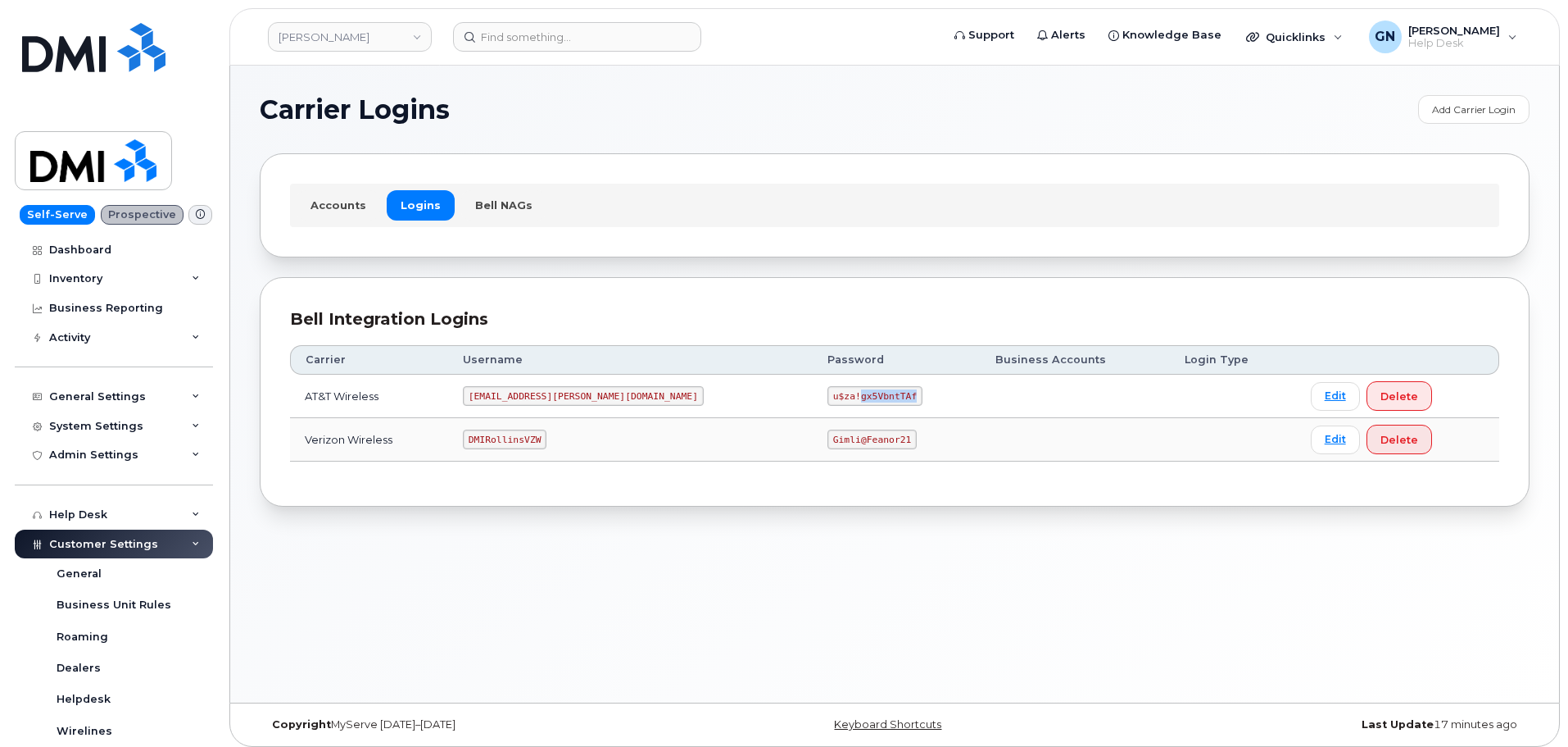
click at [828, 395] on code "u$za!gx5VbntTAf" at bounding box center [876, 396] width 95 height 20
click at [828, 394] on code "u$za!gx5VbntTAf" at bounding box center [876, 396] width 95 height 20
copy code "u$za!gx5VbntTAf"
